Goal: Task Accomplishment & Management: Use online tool/utility

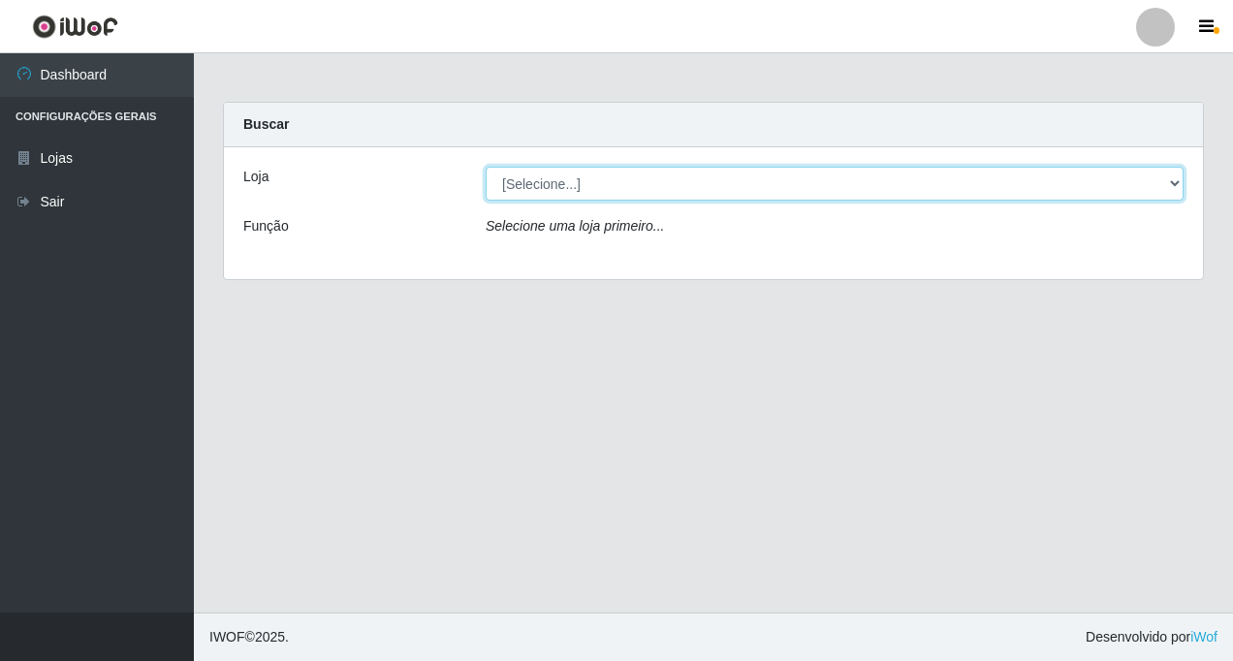
click at [1169, 185] on select "[Selecione...] Rede Fácil Construção" at bounding box center [835, 184] width 698 height 34
select select "318"
click at [486, 167] on select "[Selecione...] Rede Fácil Construção" at bounding box center [835, 184] width 698 height 34
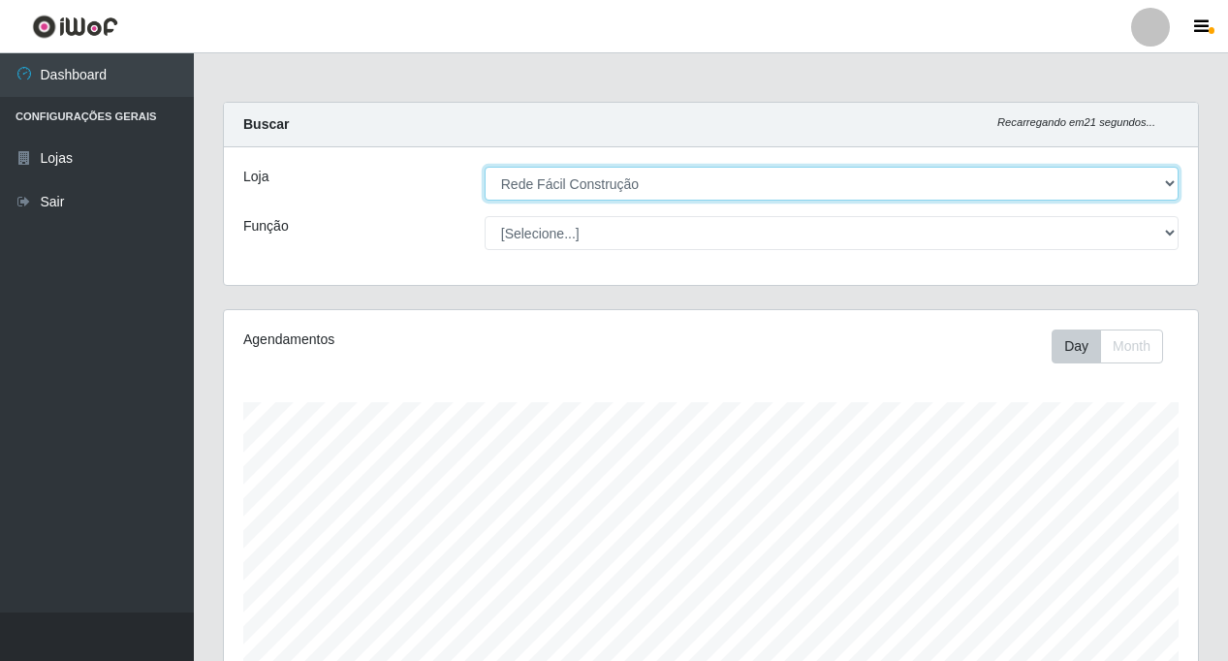
click at [1170, 184] on select "[Selecione...] Rede Fácil Construção" at bounding box center [832, 184] width 694 height 34
click at [485, 167] on select "[Selecione...] Rede Fácil Construção" at bounding box center [832, 184] width 694 height 34
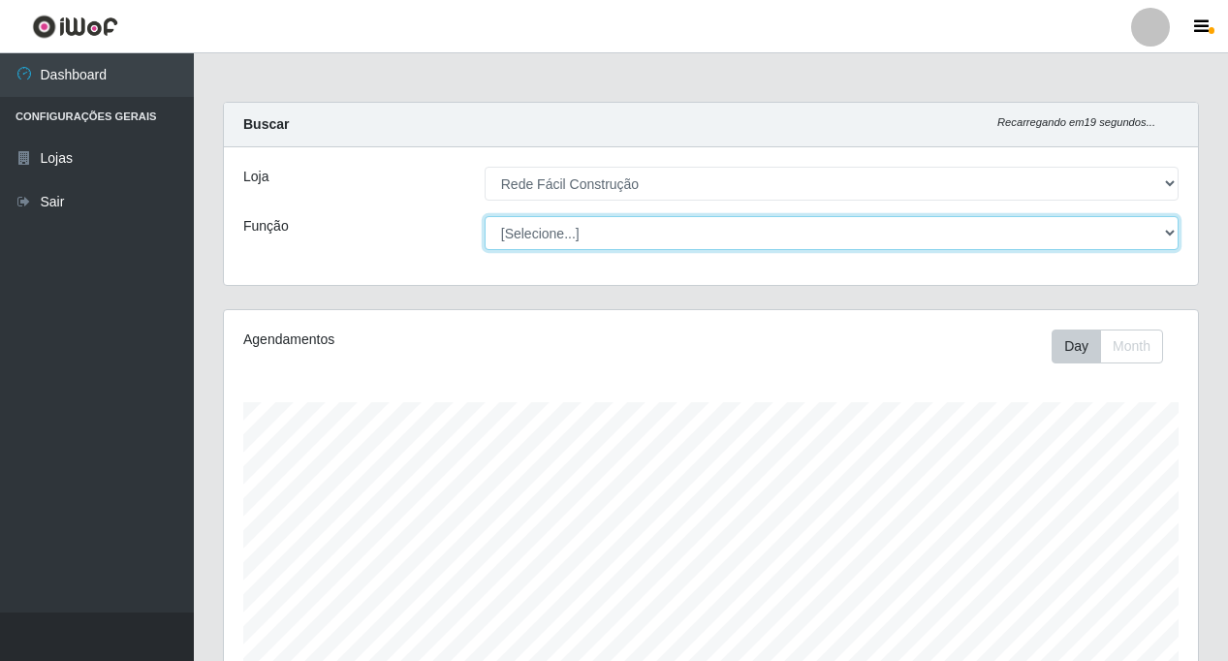
click at [616, 245] on select "[Selecione...] ASG ASG + ASG ++ Auxiliar de Estoque Auxiliar de Estoque + Auxil…" at bounding box center [832, 233] width 694 height 34
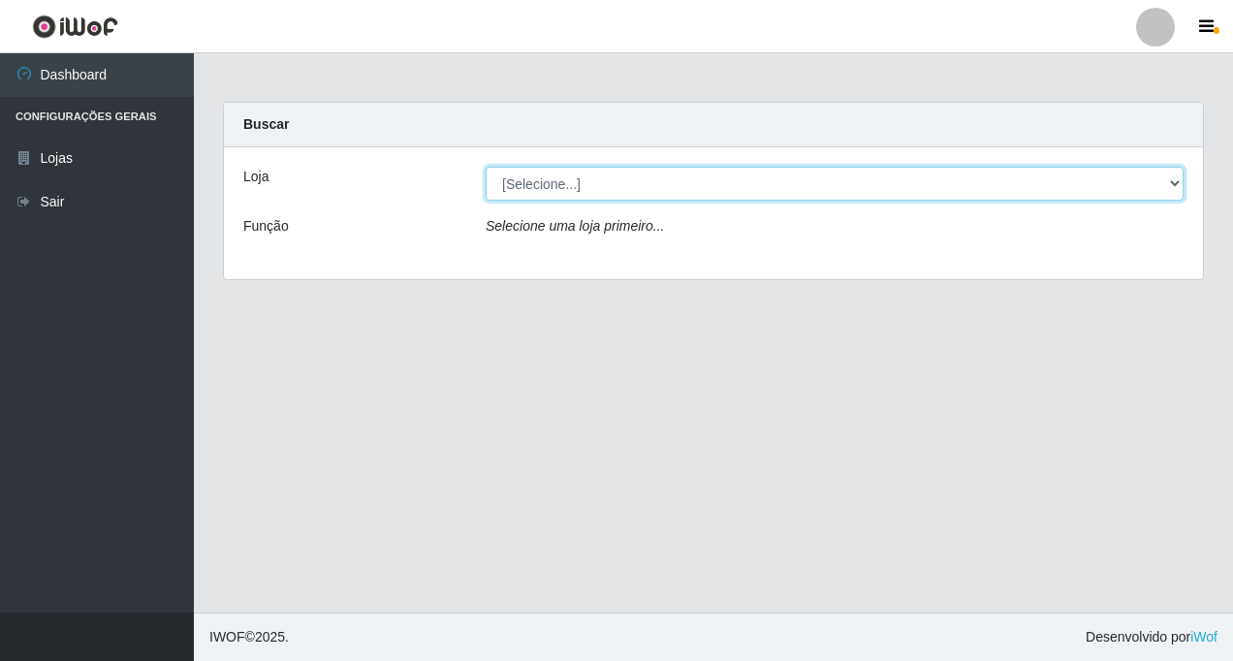
click at [1174, 181] on select "[Selecione...] Rede Fácil Construção" at bounding box center [835, 184] width 698 height 34
select select "318"
click at [486, 167] on select "[Selecione...] Rede Fácil Construção" at bounding box center [835, 184] width 698 height 34
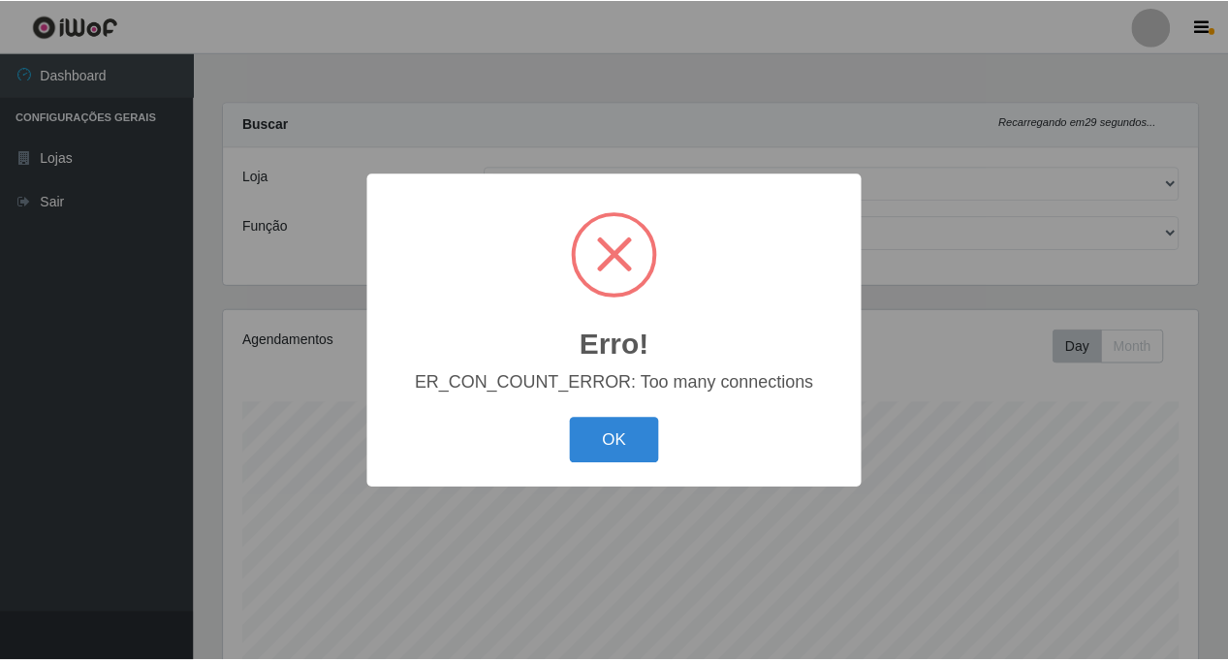
scroll to position [402, 979]
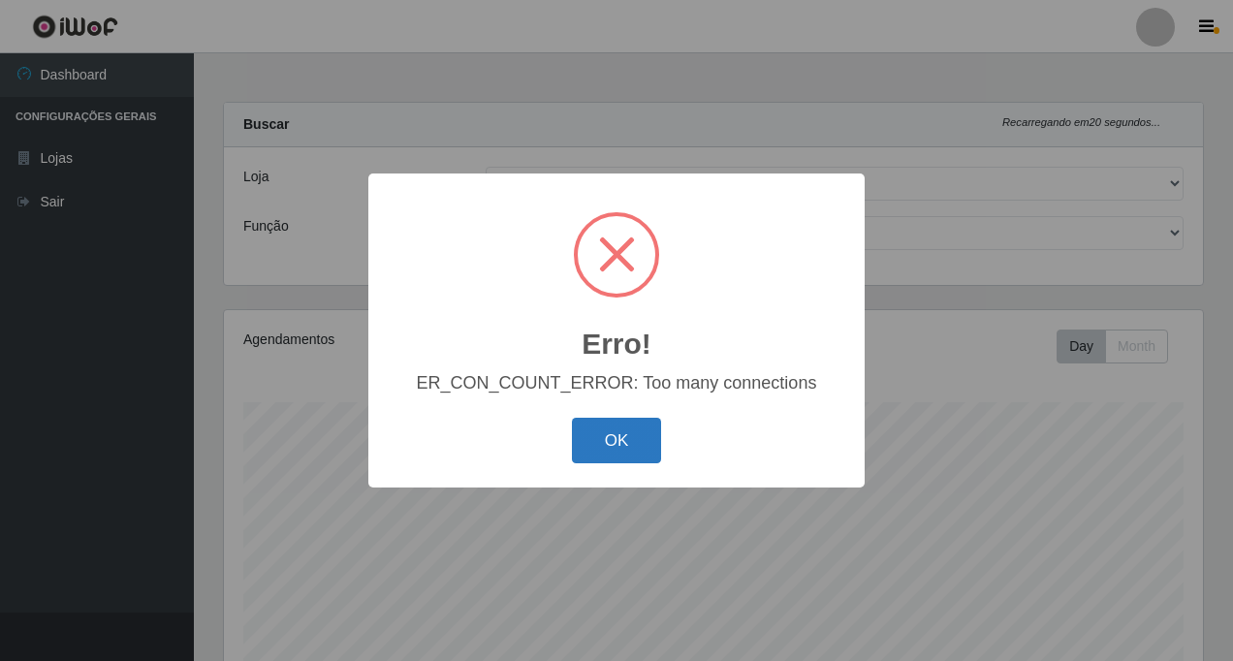
click at [605, 442] on button "OK" at bounding box center [617, 441] width 90 height 46
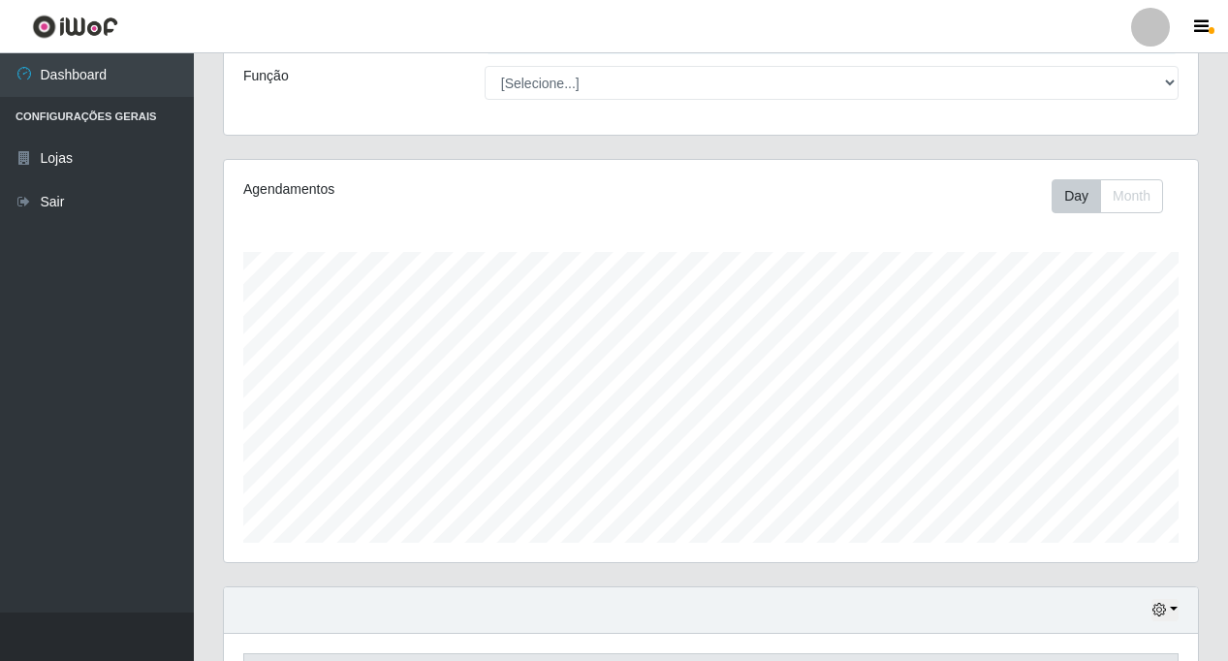
scroll to position [281, 0]
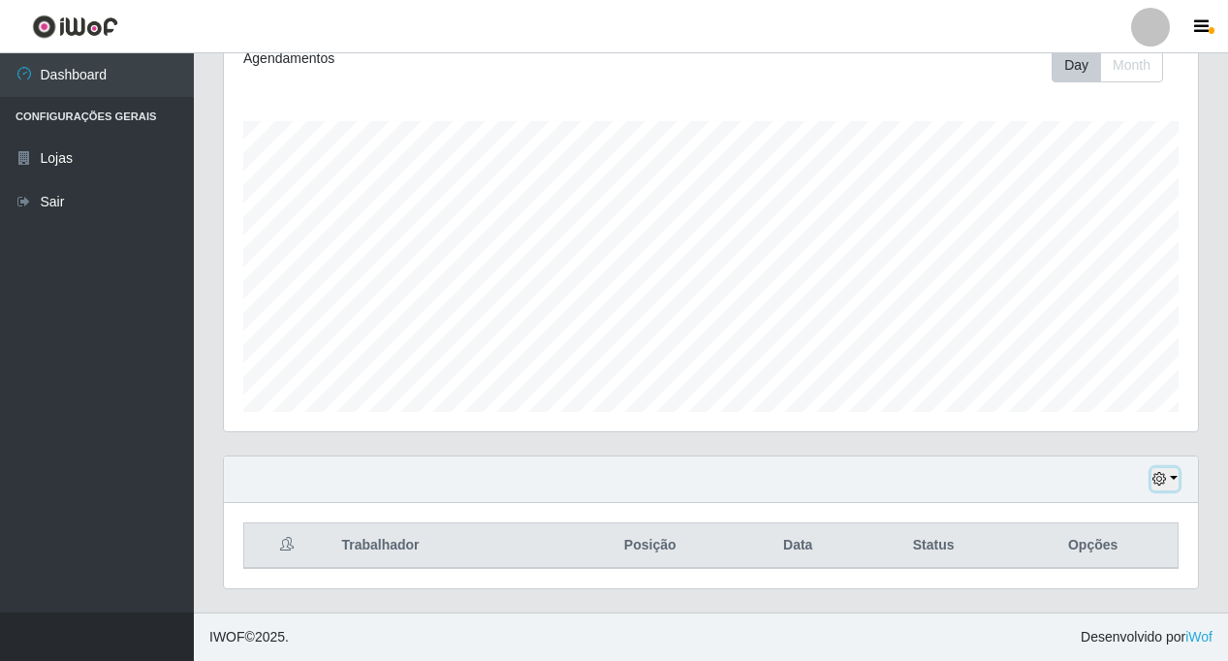
click at [1174, 481] on button "button" at bounding box center [1165, 479] width 27 height 22
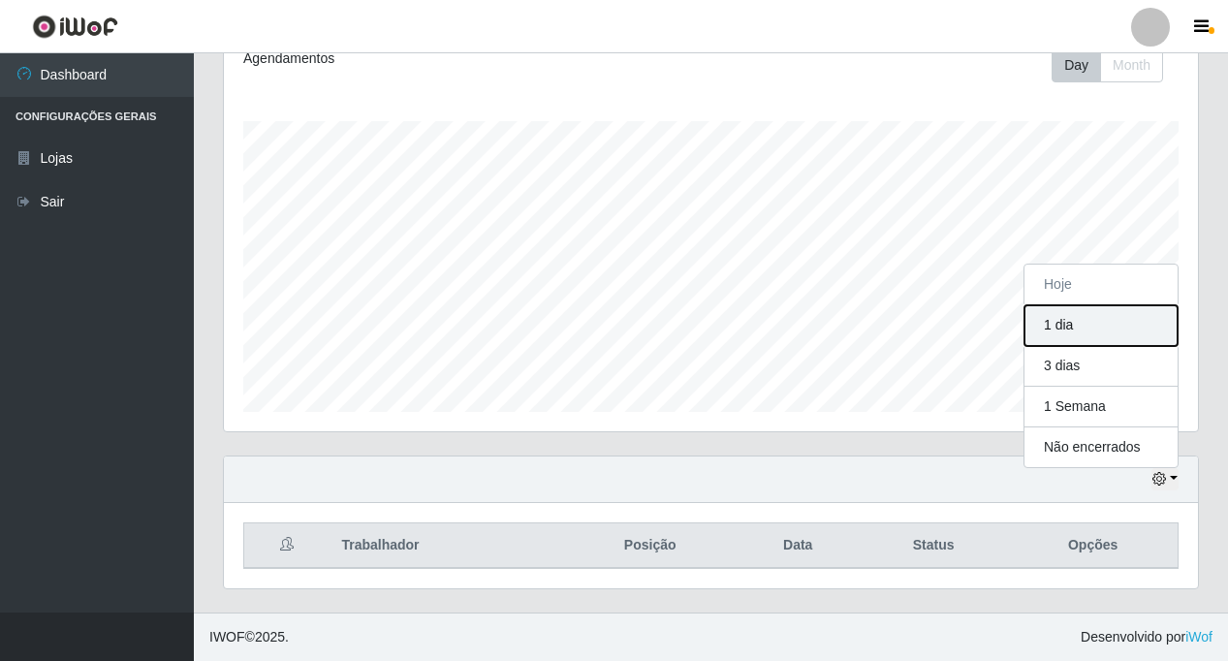
click at [1070, 329] on button "1 dia" at bounding box center [1101, 325] width 153 height 41
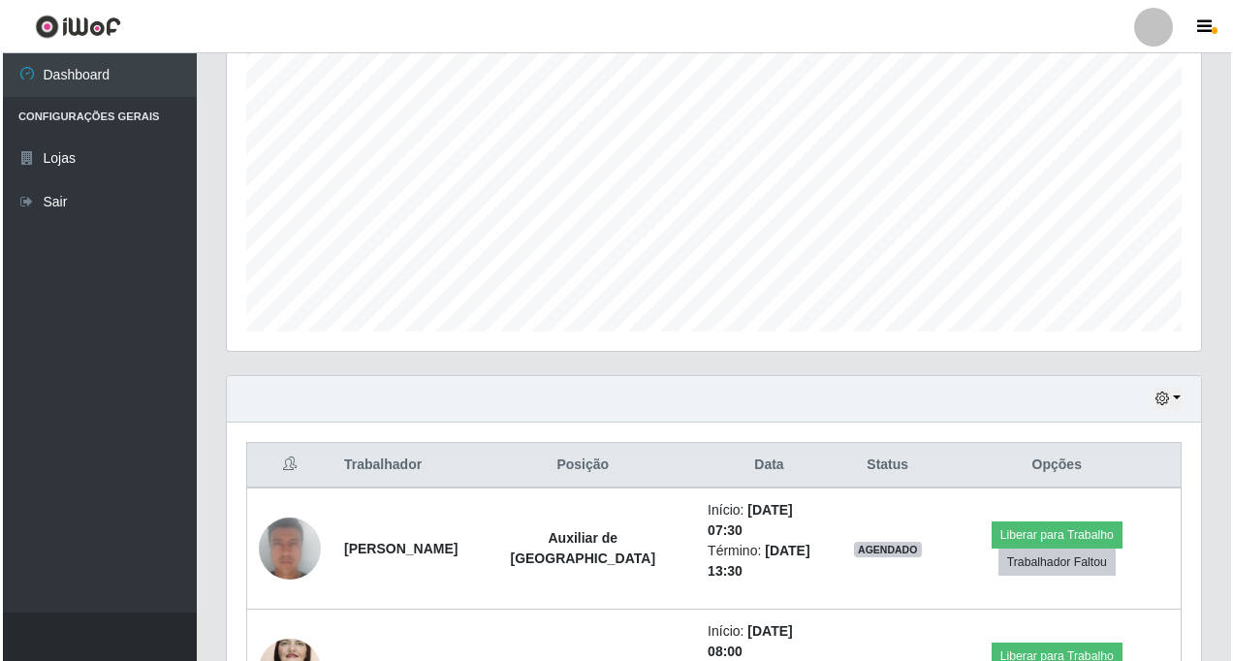
scroll to position [645, 0]
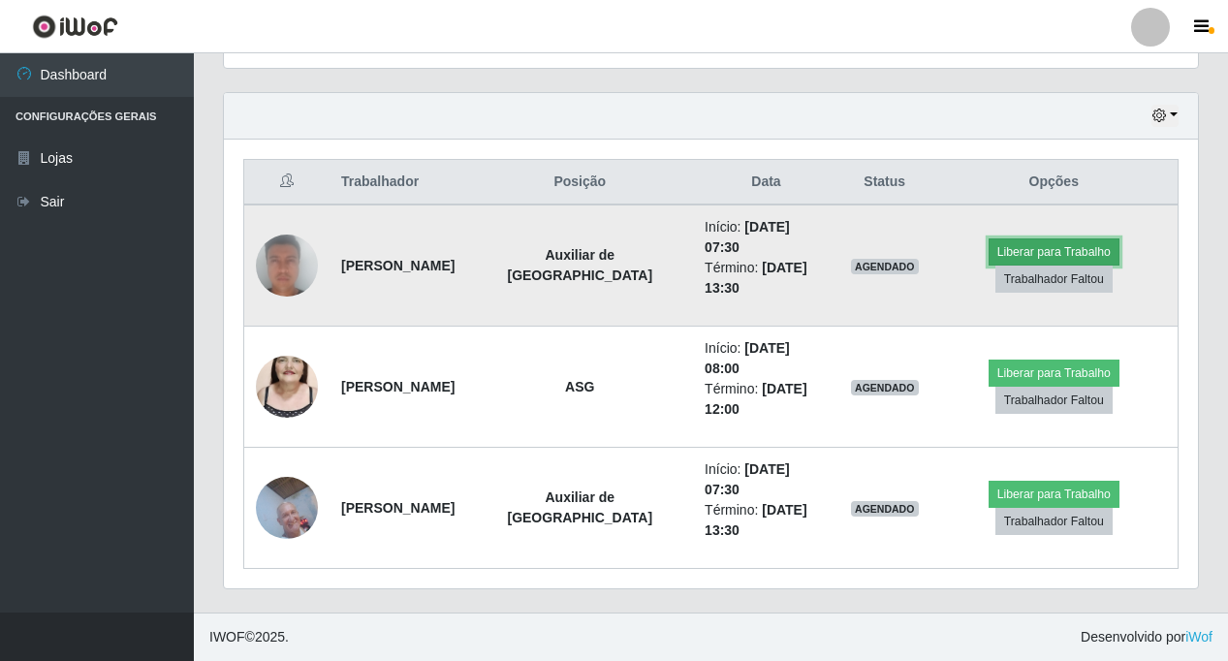
click at [1032, 245] on button "Liberar para Trabalho" at bounding box center [1054, 251] width 131 height 27
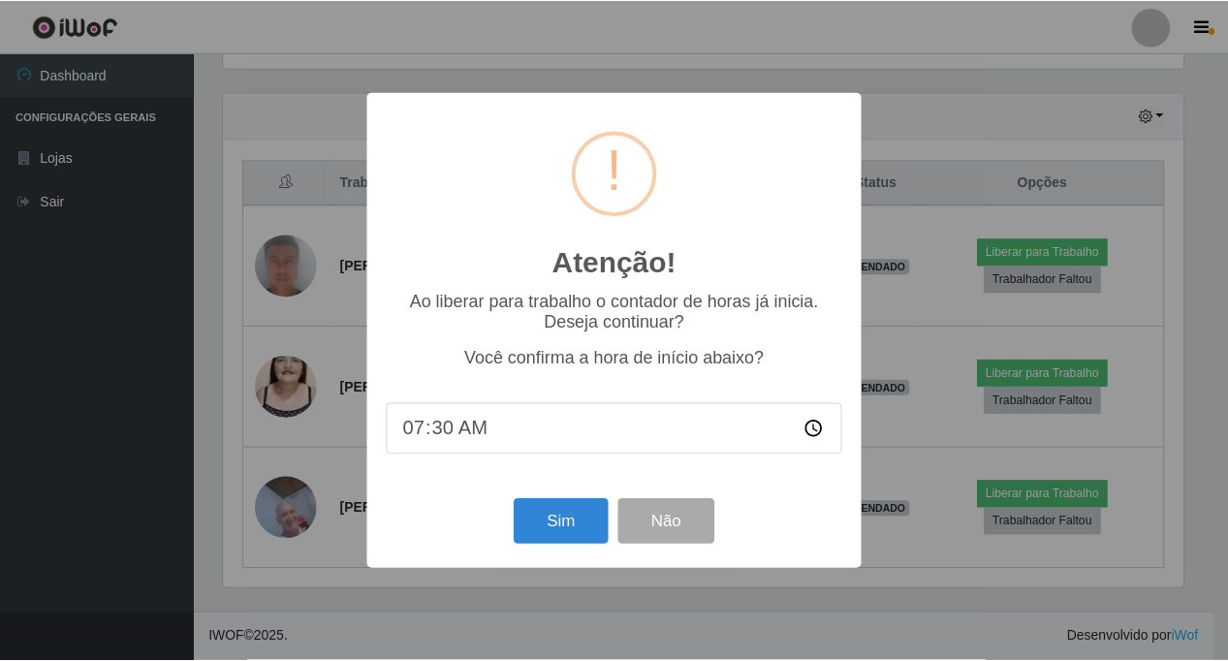
scroll to position [402, 965]
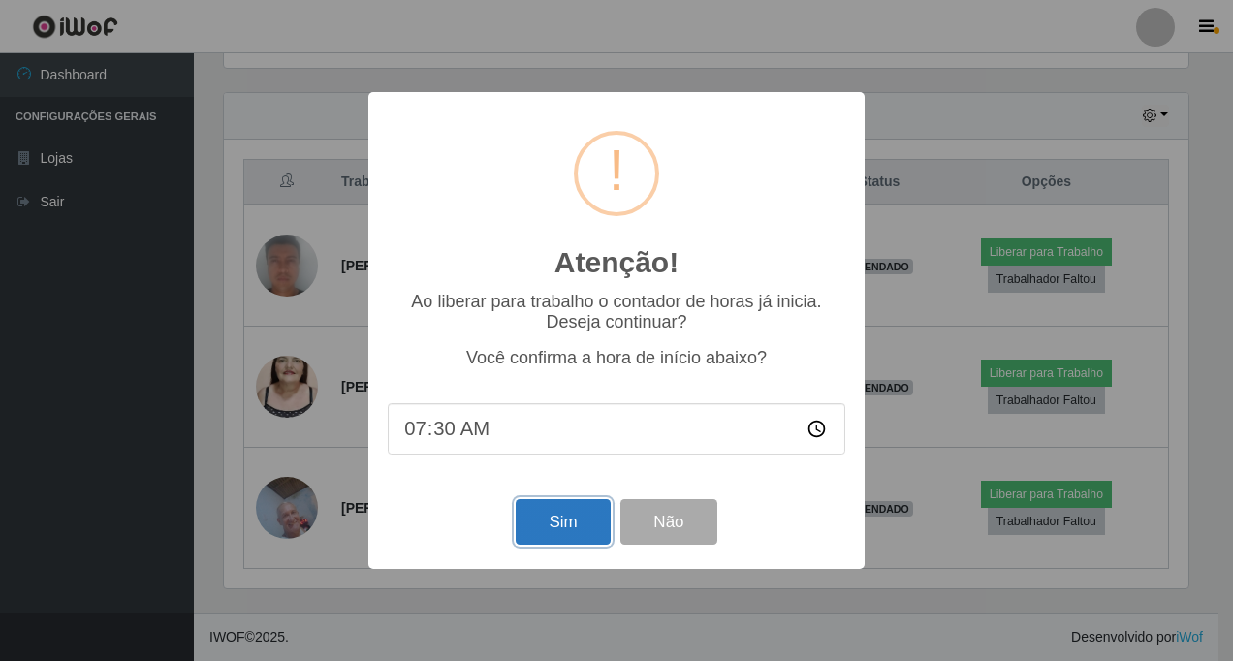
click at [539, 530] on button "Sim" at bounding box center [563, 522] width 94 height 46
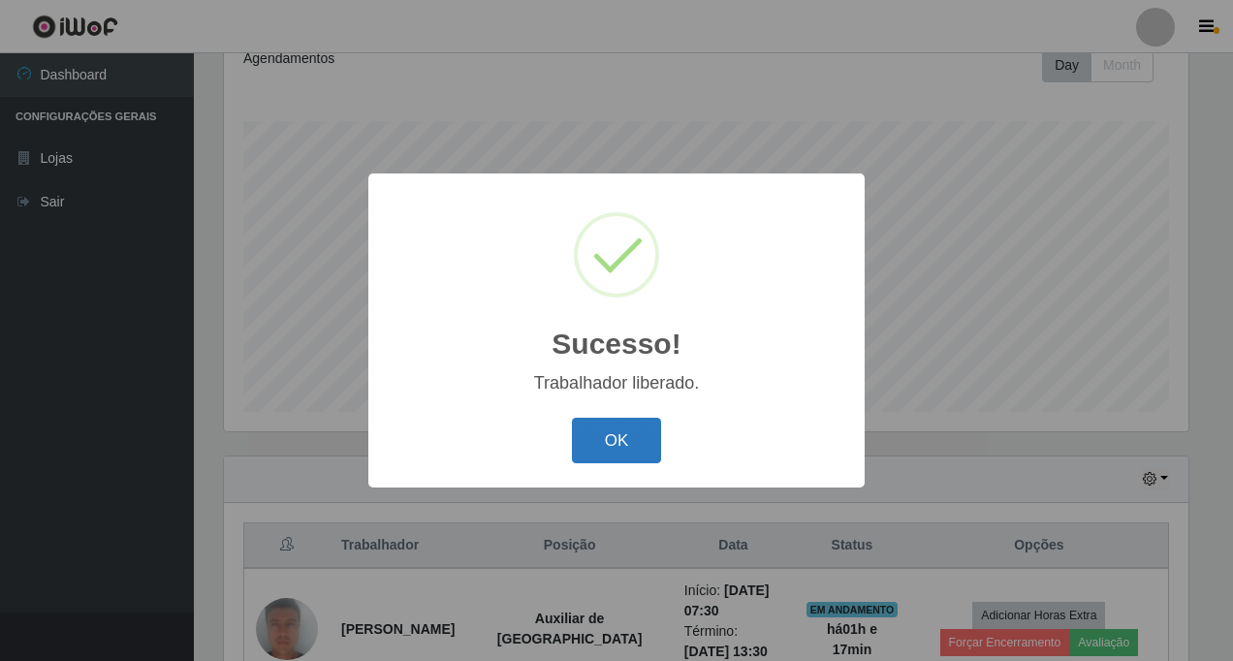
click at [614, 437] on button "OK" at bounding box center [617, 441] width 90 height 46
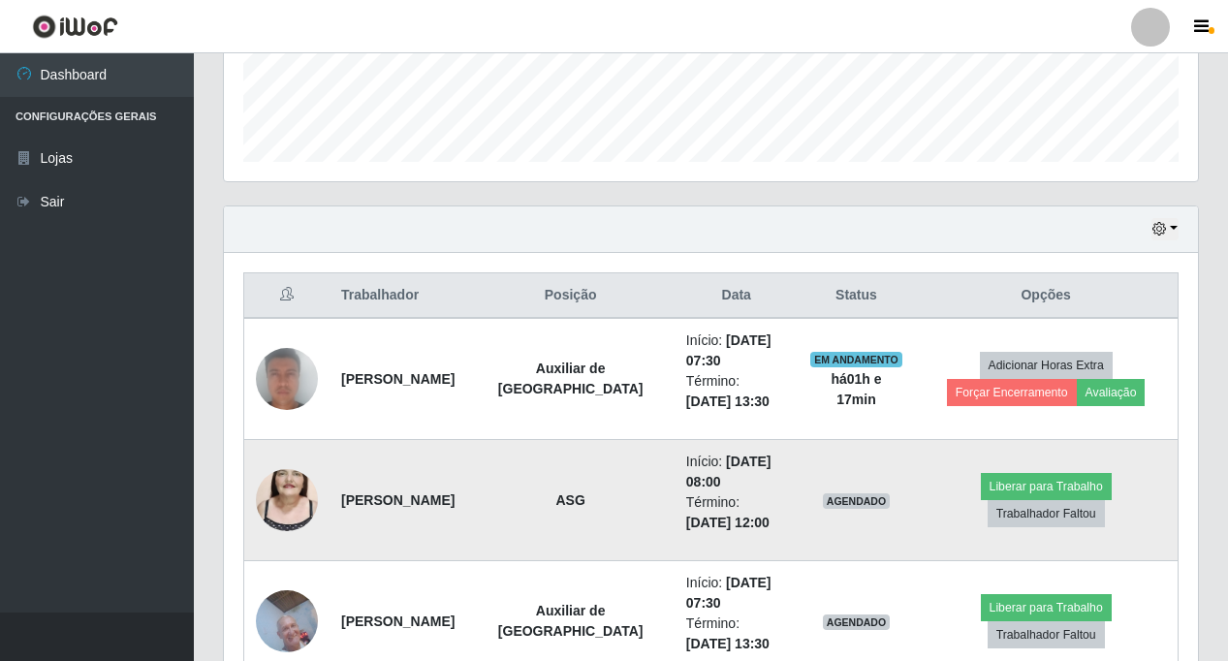
scroll to position [645, 0]
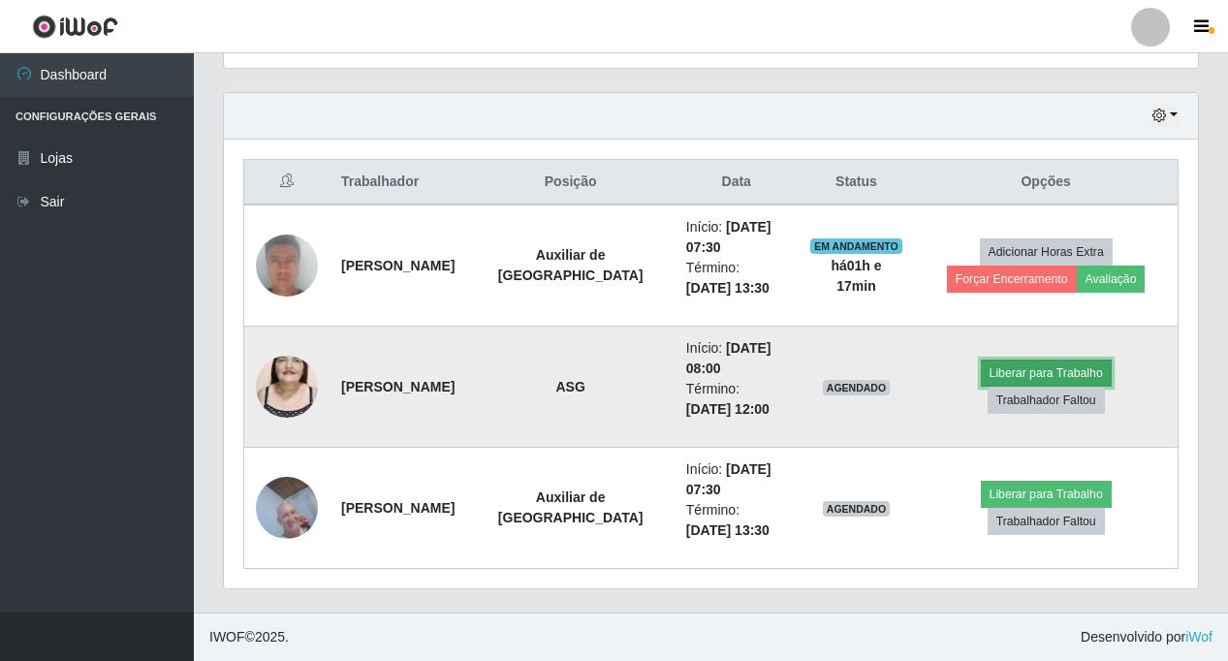
click at [981, 380] on button "Liberar para Trabalho" at bounding box center [1046, 373] width 131 height 27
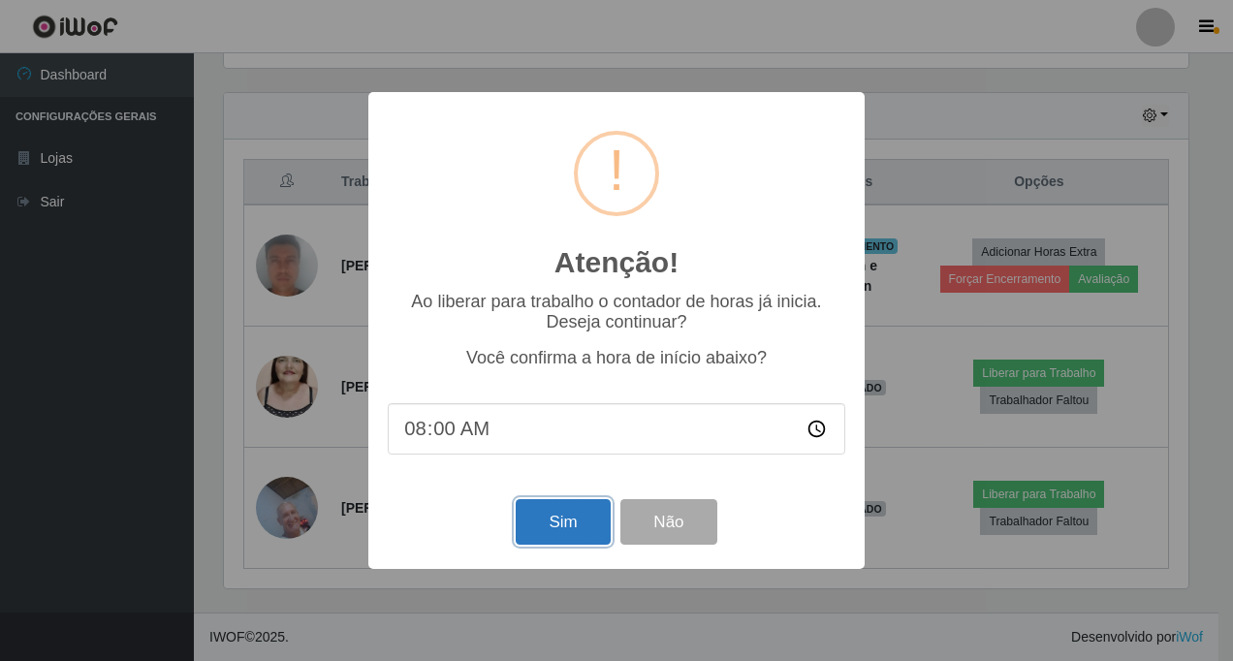
click at [569, 515] on button "Sim" at bounding box center [563, 522] width 94 height 46
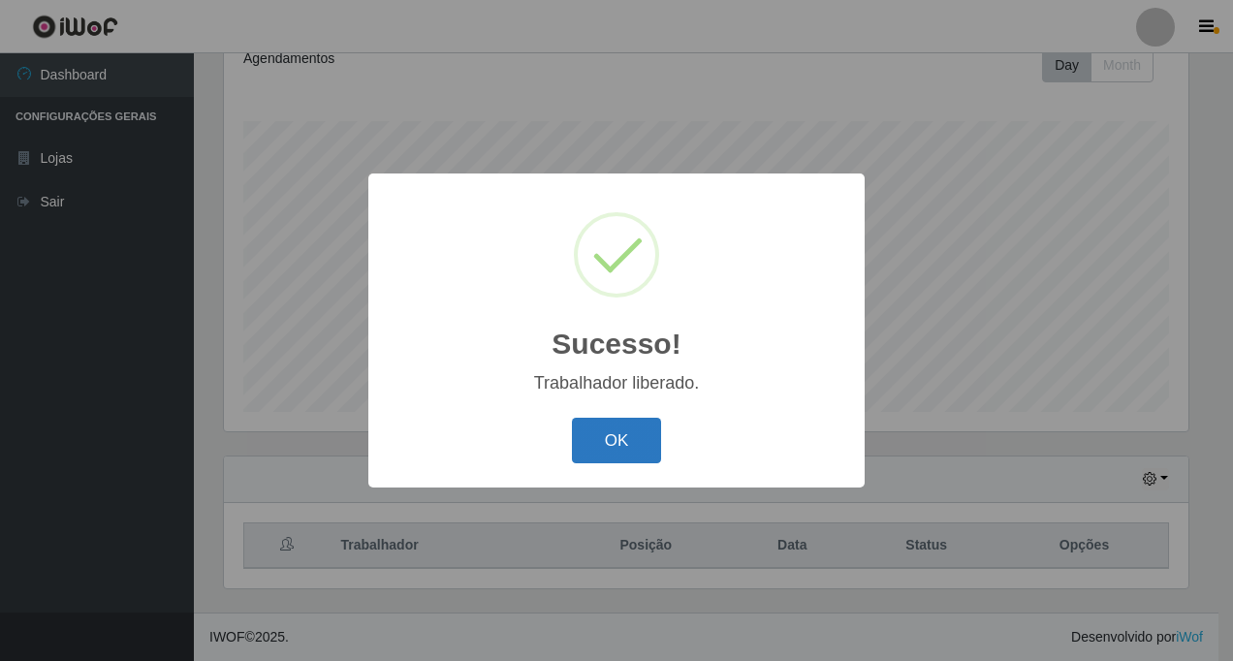
click at [604, 445] on button "OK" at bounding box center [617, 441] width 90 height 46
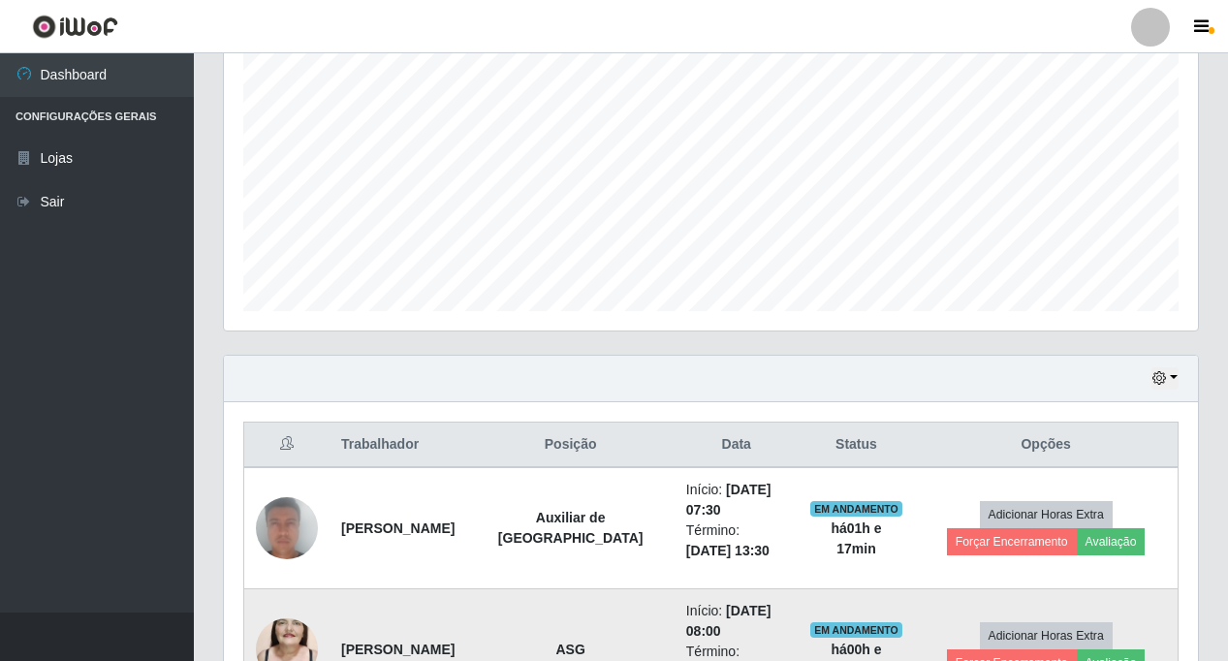
scroll to position [645, 0]
